Goal: Task Accomplishment & Management: Manage account settings

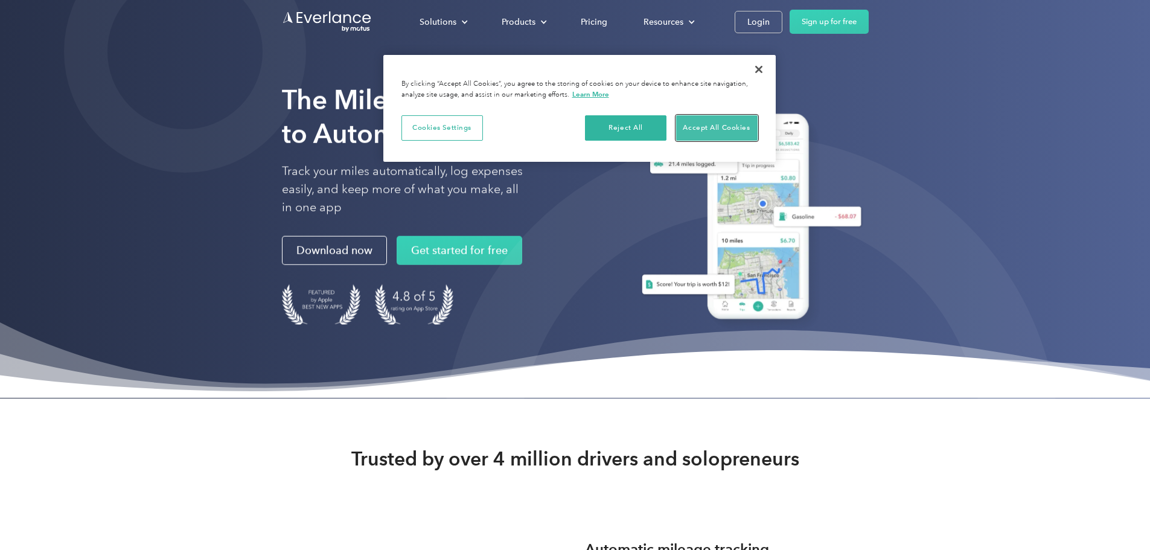
click at [731, 129] on button "Accept All Cookies" at bounding box center [717, 127] width 82 height 25
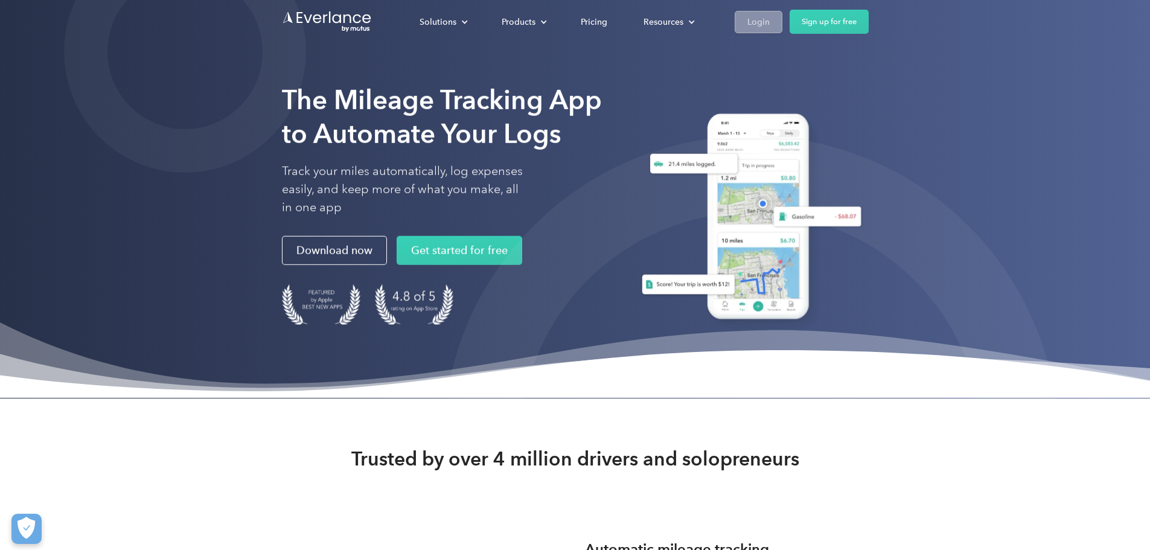
click at [770, 27] on div "Login" at bounding box center [759, 21] width 22 height 15
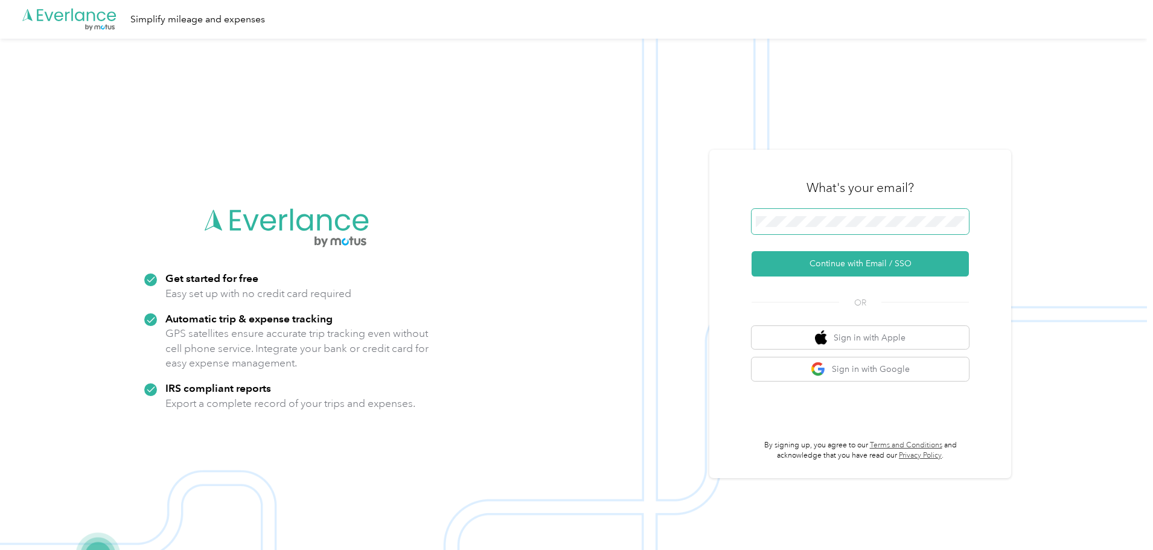
click at [752, 251] on button "Continue with Email / SSO" at bounding box center [860, 263] width 217 height 25
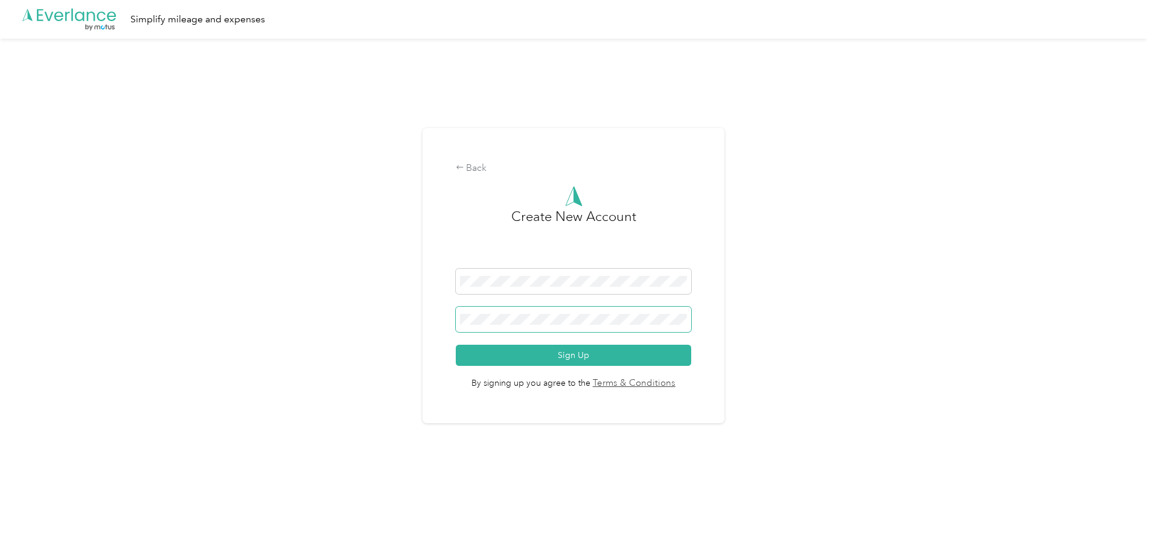
click at [492, 311] on span at bounding box center [574, 319] width 236 height 25
click at [456, 345] on button "Sign Up" at bounding box center [574, 355] width 236 height 21
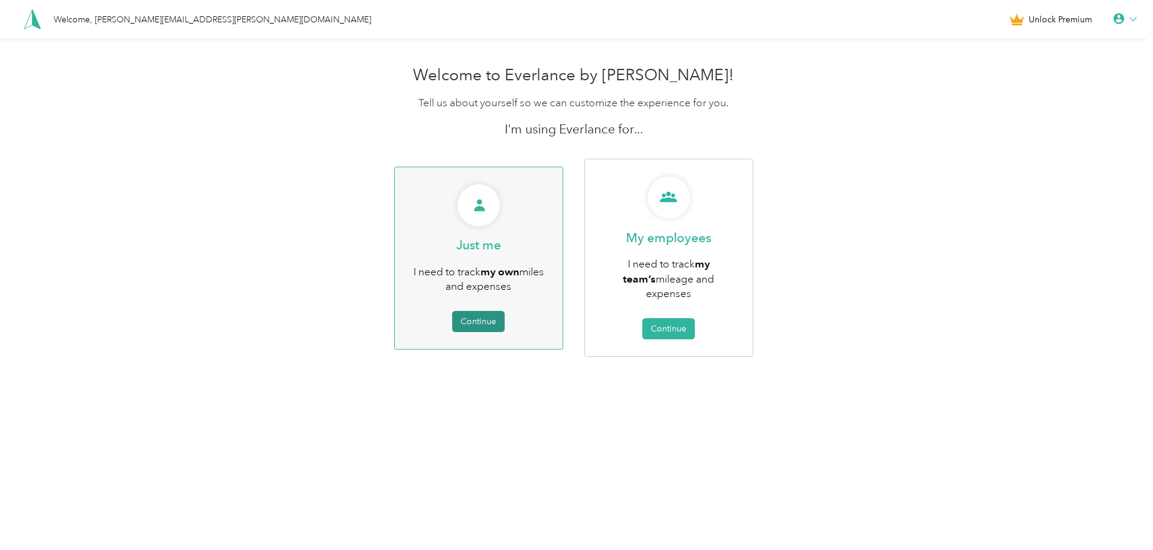
click at [487, 315] on button "Continue" at bounding box center [478, 321] width 53 height 21
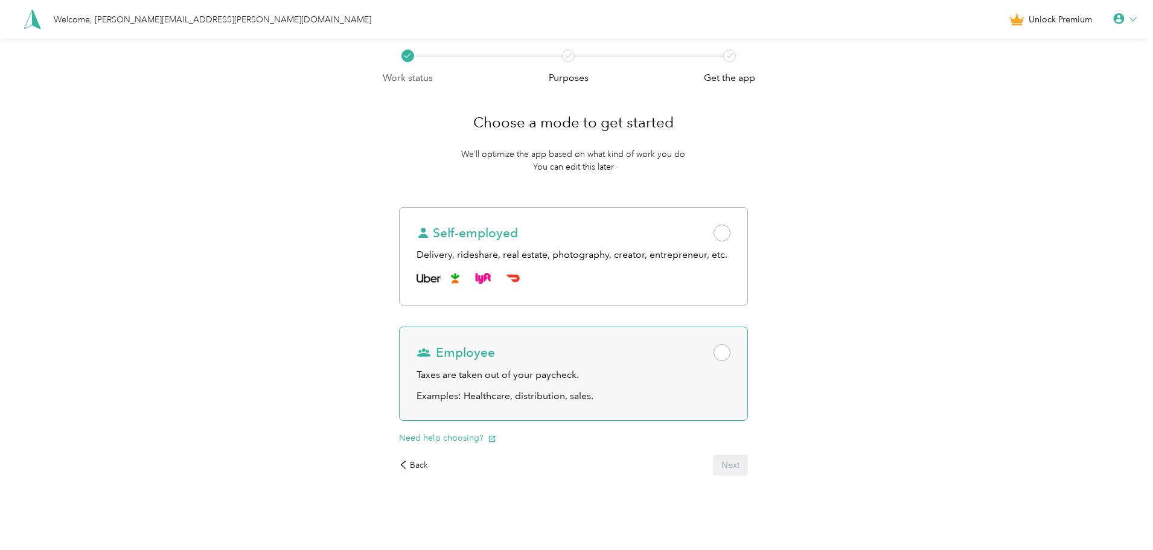
click at [725, 356] on span at bounding box center [722, 352] width 17 height 17
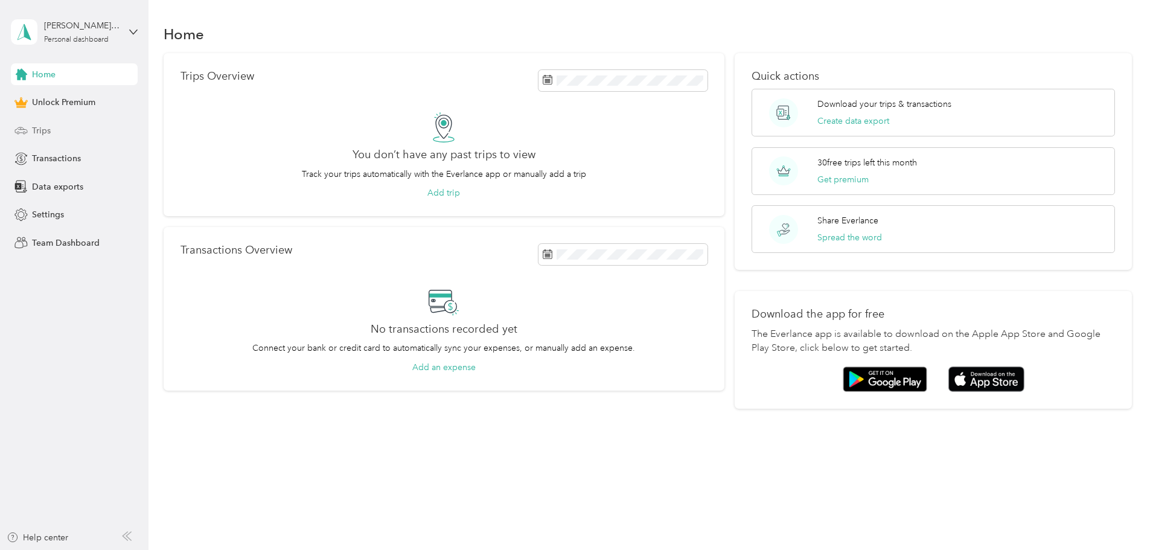
click at [49, 133] on span "Trips" at bounding box center [41, 130] width 19 height 13
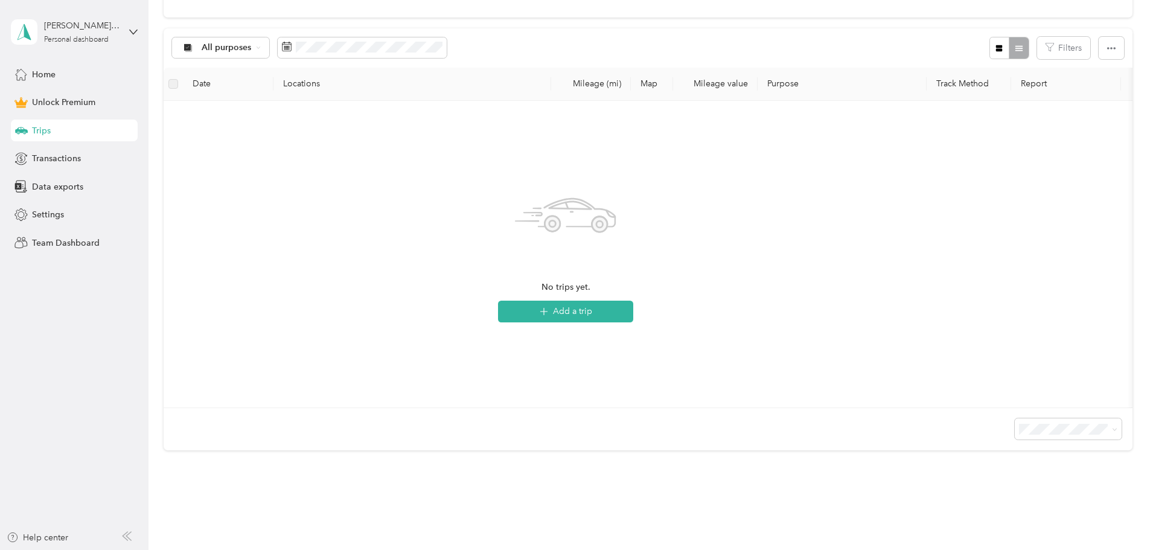
scroll to position [50, 0]
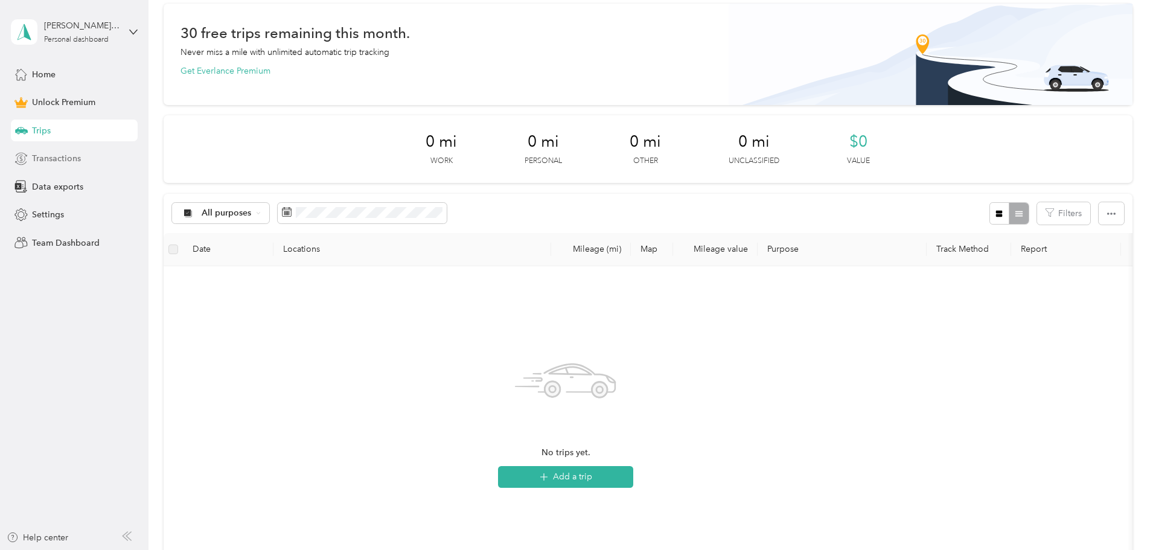
click at [66, 158] on span "Transactions" at bounding box center [56, 158] width 49 height 13
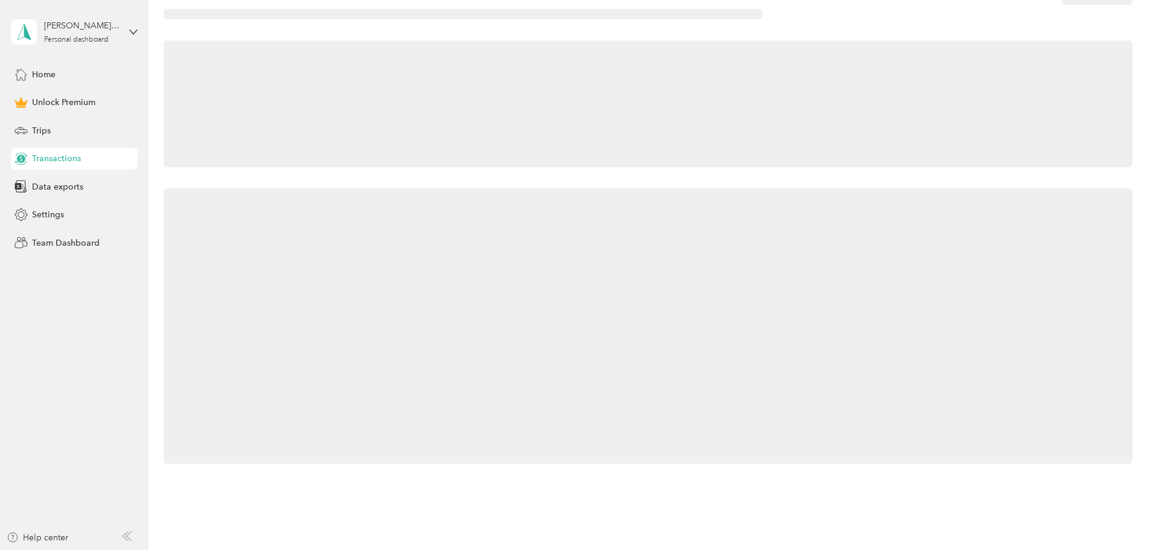
scroll to position [50, 0]
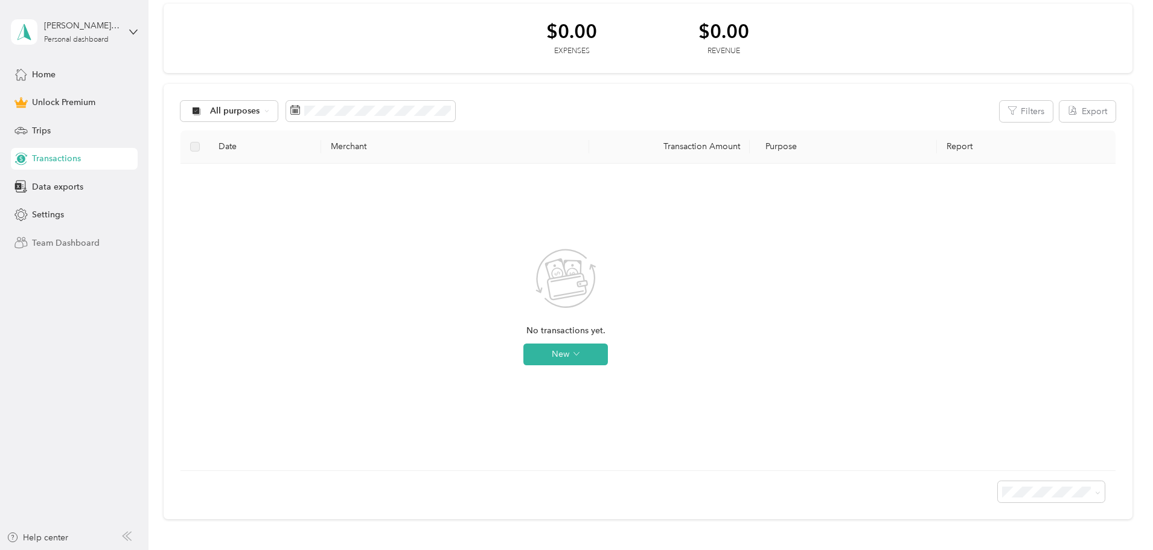
click at [86, 243] on span "Team Dashboard" at bounding box center [66, 243] width 68 height 13
